Goal: Task Accomplishment & Management: Use online tool/utility

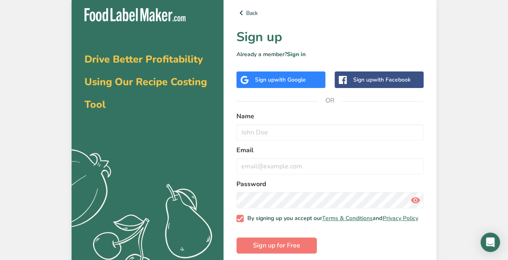
click at [428, 126] on div "Back Sign up Already a member? Sign in Sign up with Google Sign up with Faceboo…" at bounding box center [329, 134] width 213 height 279
click at [293, 82] on span "with Google" at bounding box center [290, 80] width 32 height 8
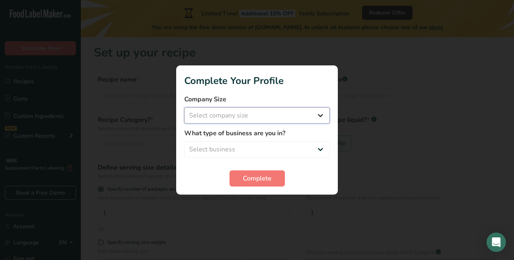
click at [304, 118] on select "Select company size Fewer than 10 Employees 10 to 50 Employees 51 to 500 Employ…" at bounding box center [256, 115] width 145 height 16
select select "1"
click at [184, 107] on select "Select company size Fewer than 10 Employees 10 to 50 Employees 51 to 500 Employ…" at bounding box center [256, 115] width 145 height 16
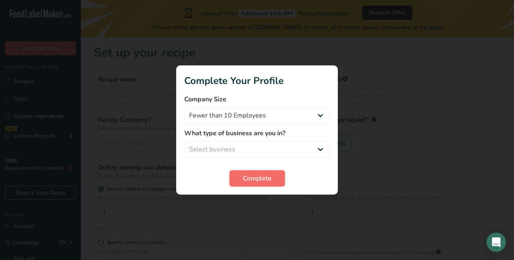
click at [271, 177] on button "Complete" at bounding box center [256, 178] width 55 height 16
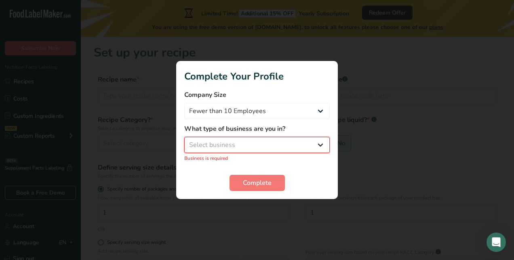
click at [292, 148] on select "Select business Packaged Food Manufacturer Restaurant & Cafe Bakery Meal Plans …" at bounding box center [256, 145] width 145 height 16
select select "8"
click at [184, 141] on select "Select business Packaged Food Manufacturer Restaurant & Cafe Bakery Meal Plans …" at bounding box center [256, 145] width 145 height 16
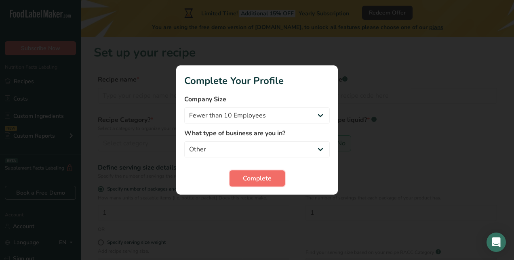
click at [266, 179] on span "Complete" at bounding box center [257, 179] width 29 height 10
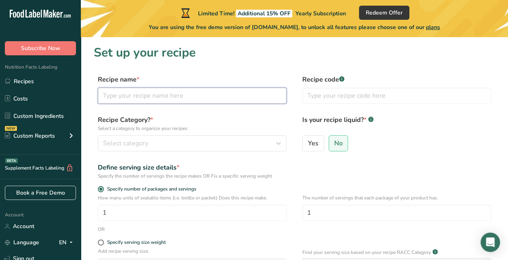
click at [203, 97] on input "text" at bounding box center [192, 96] width 189 height 16
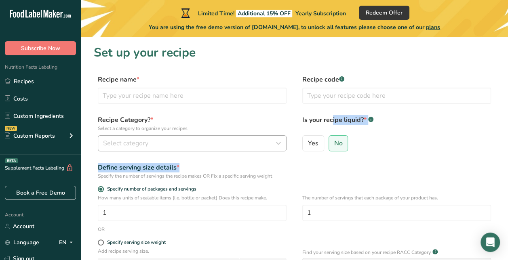
drag, startPoint x: 225, startPoint y: 158, endPoint x: 230, endPoint y: 150, distance: 8.7
click at [230, 150] on form "Recipe name * Recipe code .a-a{fill:#347362;}.b-a{fill:#fff;} Recipe Category? …" at bounding box center [294, 210] width 401 height 270
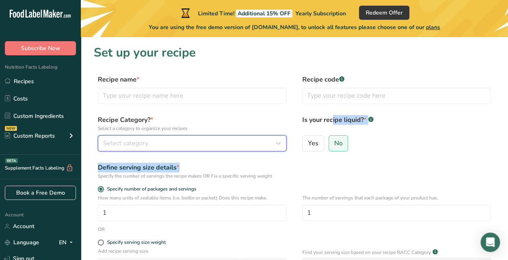
click at [230, 150] on button "Select category" at bounding box center [192, 143] width 189 height 16
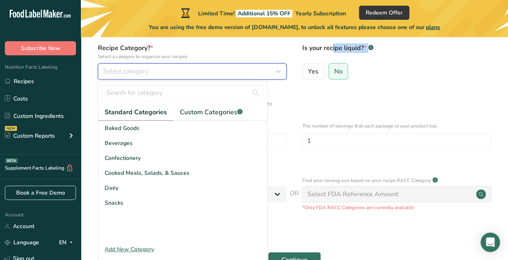
scroll to position [77, 0]
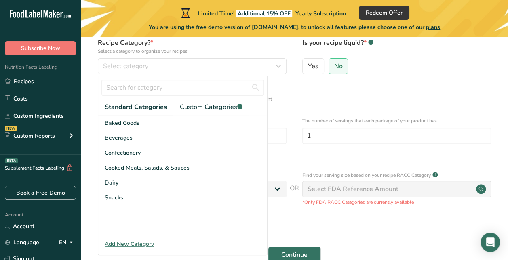
click at [311, 166] on div "Specify serving size weight" at bounding box center [294, 166] width 401 height 8
